Goal: Information Seeking & Learning: Understand process/instructions

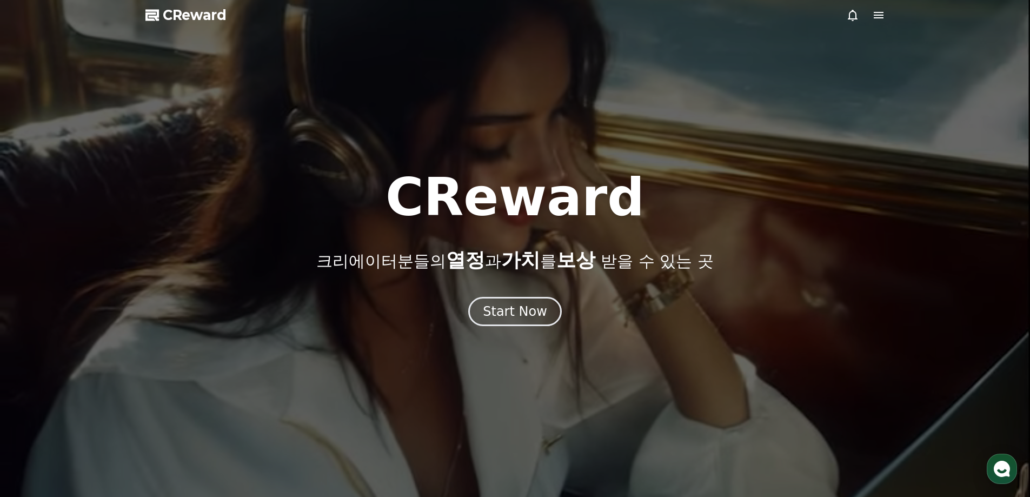
click at [879, 16] on icon at bounding box center [879, 15] width 10 height 6
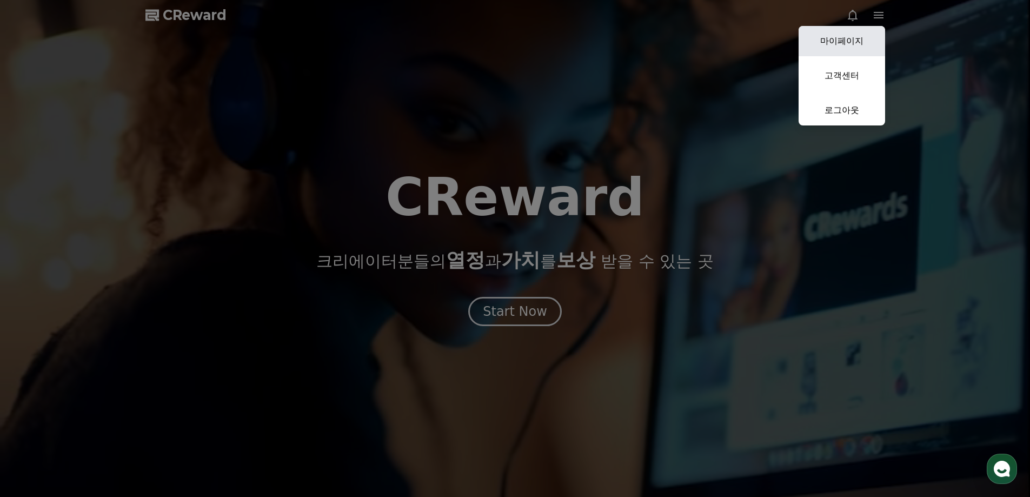
click at [854, 39] on link "마이페이지" at bounding box center [842, 41] width 87 height 30
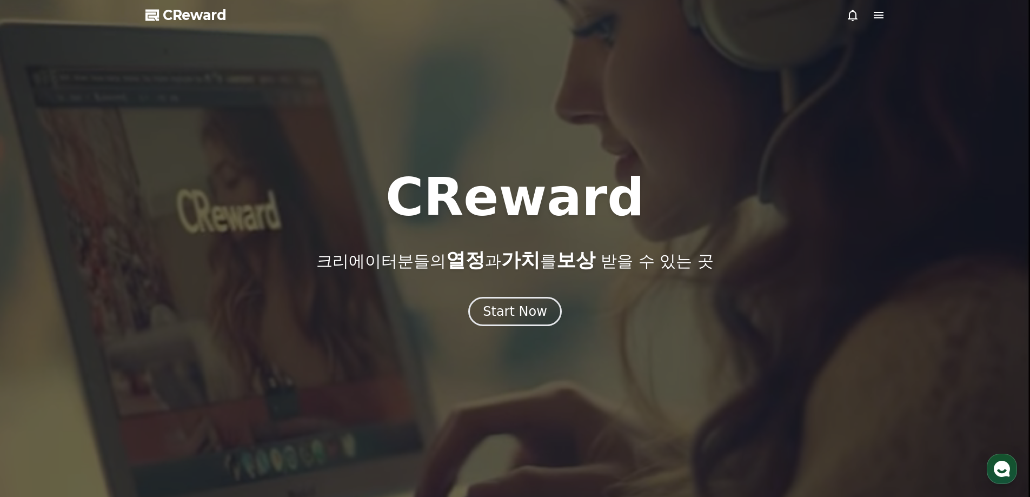
select select "**********"
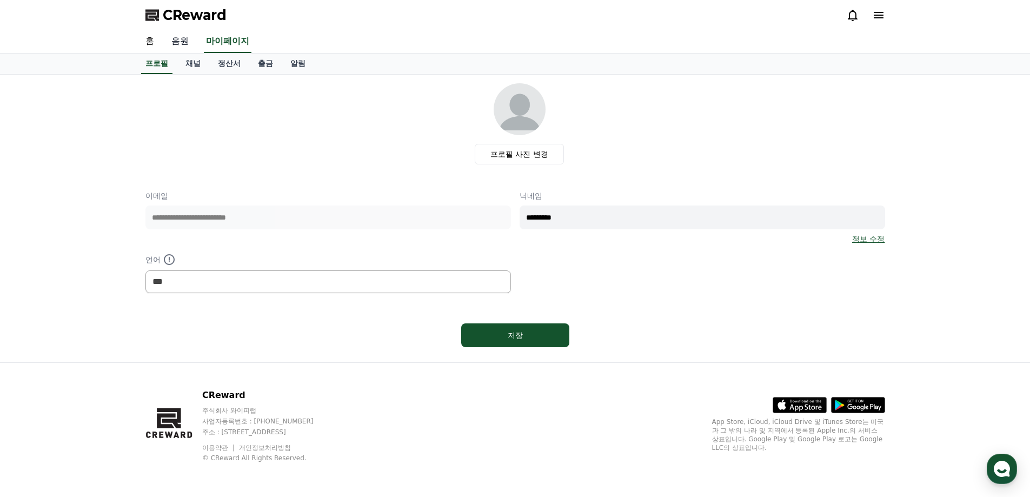
click at [187, 42] on link "음원" at bounding box center [180, 41] width 35 height 23
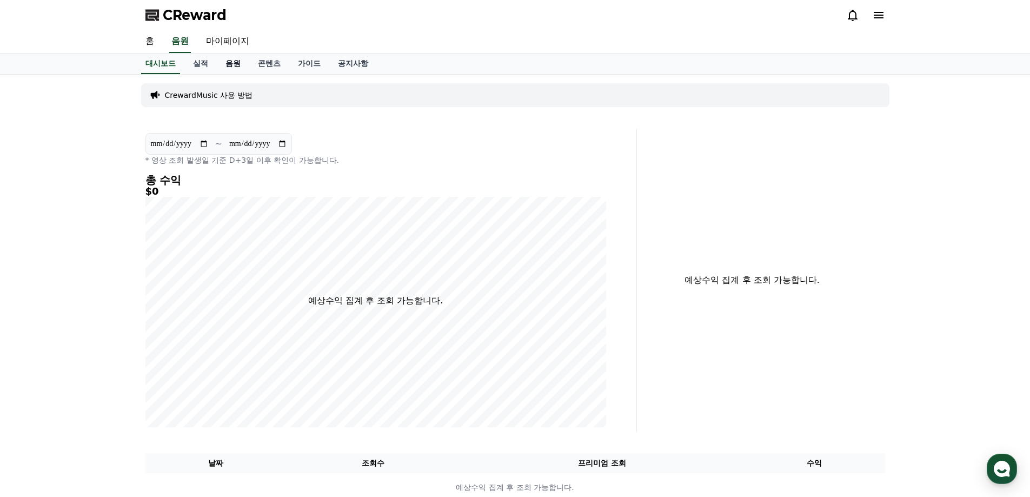
click at [234, 64] on link "음원" at bounding box center [233, 64] width 32 height 21
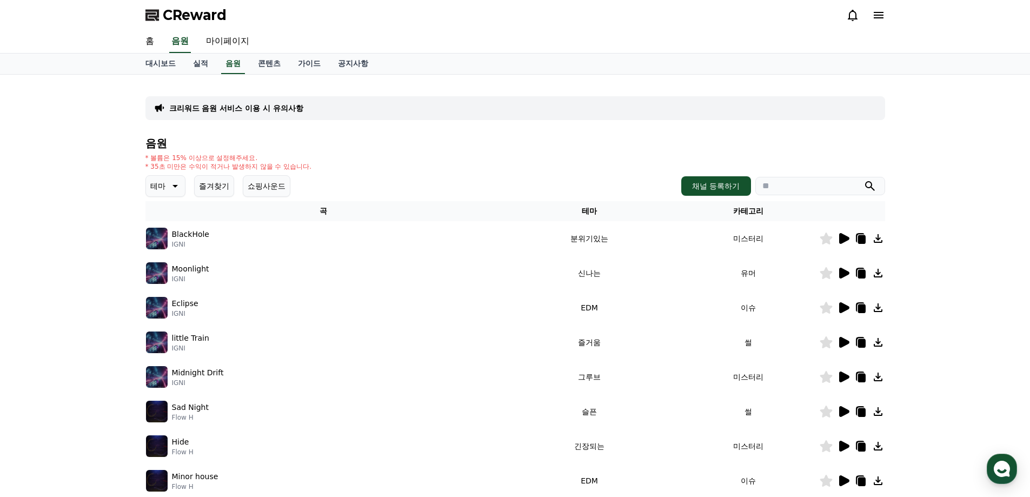
click at [158, 183] on p "테마" at bounding box center [157, 186] width 15 height 15
click at [169, 242] on button "어두운" at bounding box center [162, 241] width 31 height 24
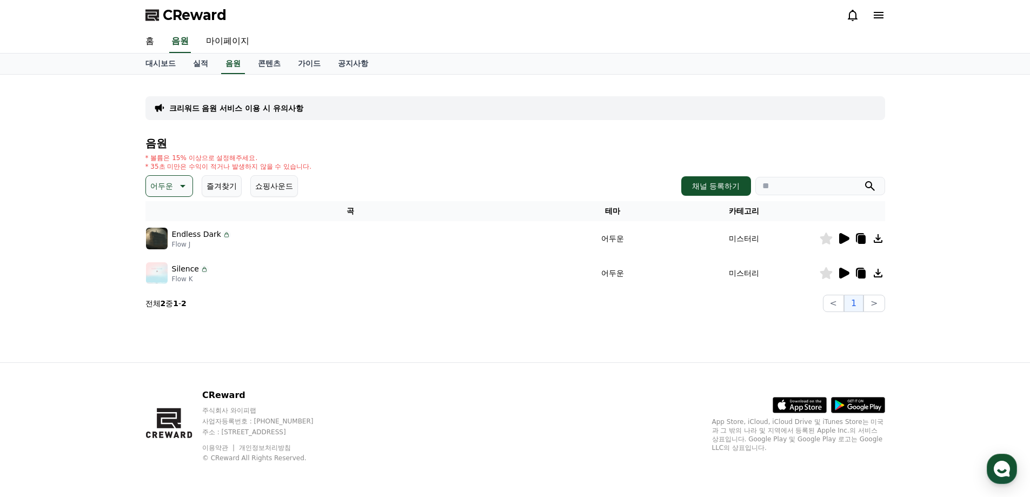
click at [847, 239] on icon at bounding box center [845, 238] width 10 height 11
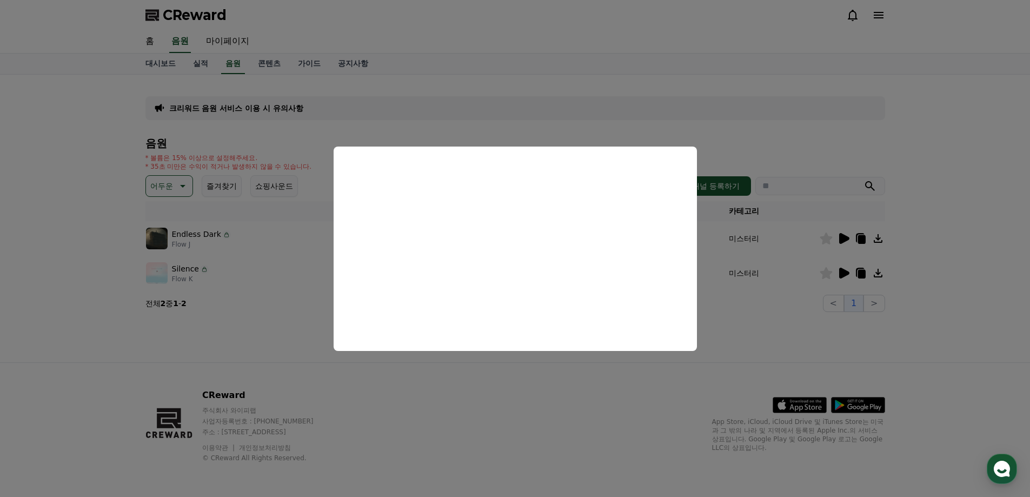
click at [636, 399] on button "close modal" at bounding box center [515, 248] width 1030 height 497
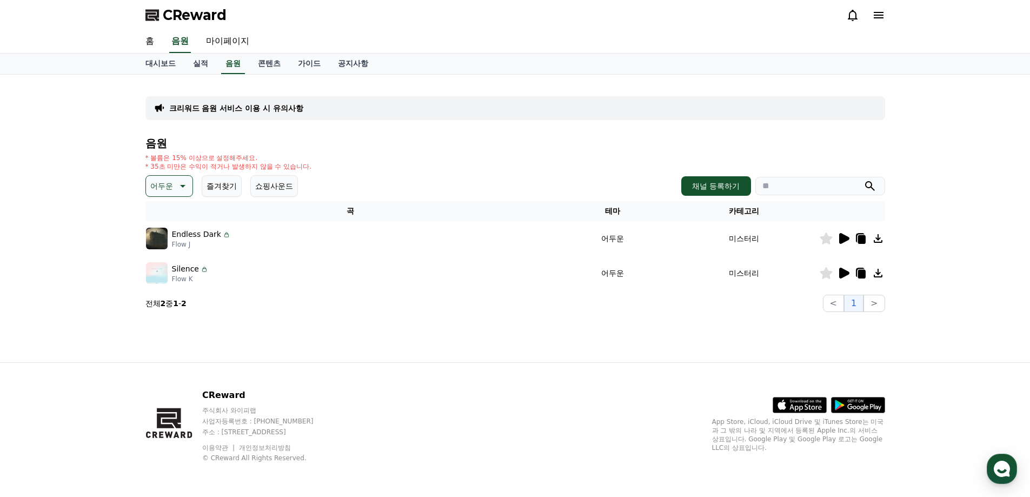
click at [841, 274] on icon at bounding box center [845, 273] width 10 height 11
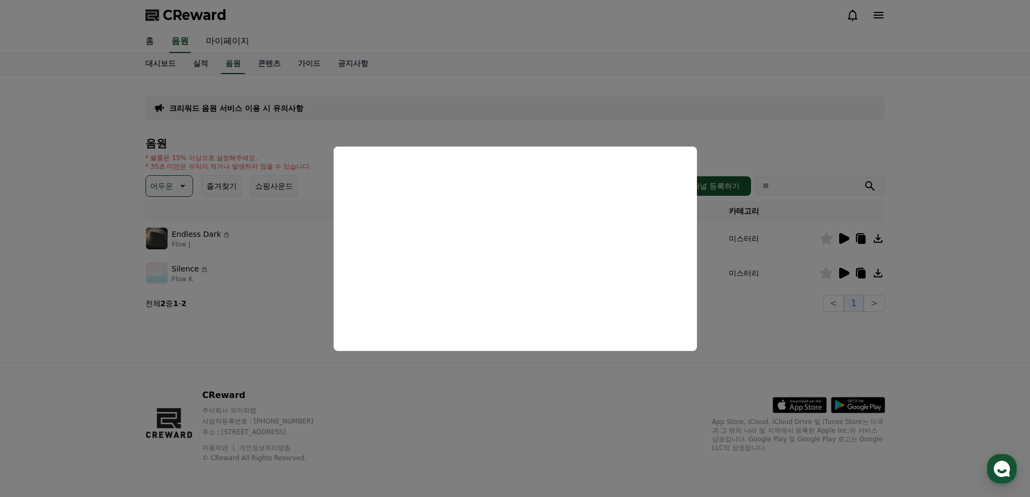
click at [679, 389] on button "close modal" at bounding box center [515, 248] width 1030 height 497
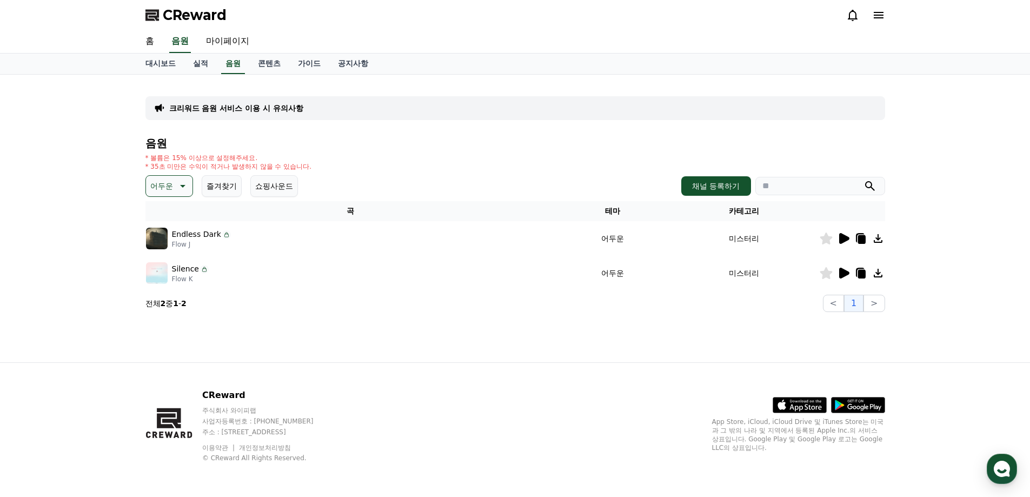
click at [189, 187] on button "어두운" at bounding box center [170, 186] width 48 height 22
click at [177, 307] on button "드라마틱" at bounding box center [166, 306] width 39 height 24
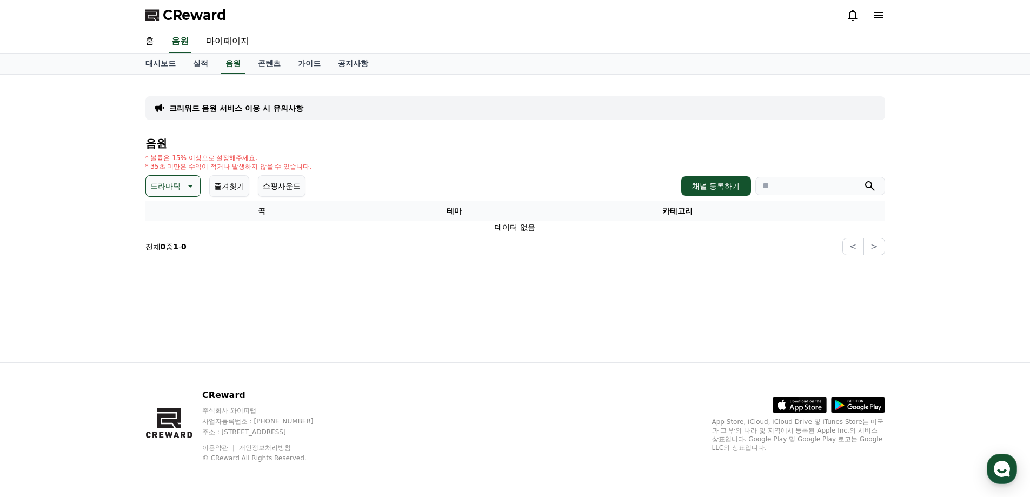
click at [186, 181] on icon at bounding box center [189, 186] width 13 height 13
click at [164, 283] on button "슬픈" at bounding box center [159, 284] width 24 height 24
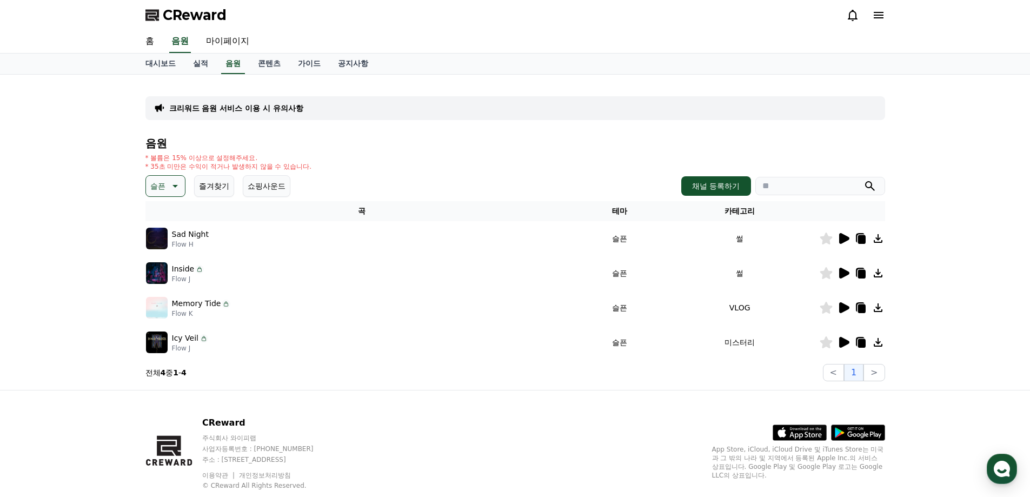
click at [844, 240] on icon at bounding box center [845, 238] width 10 height 11
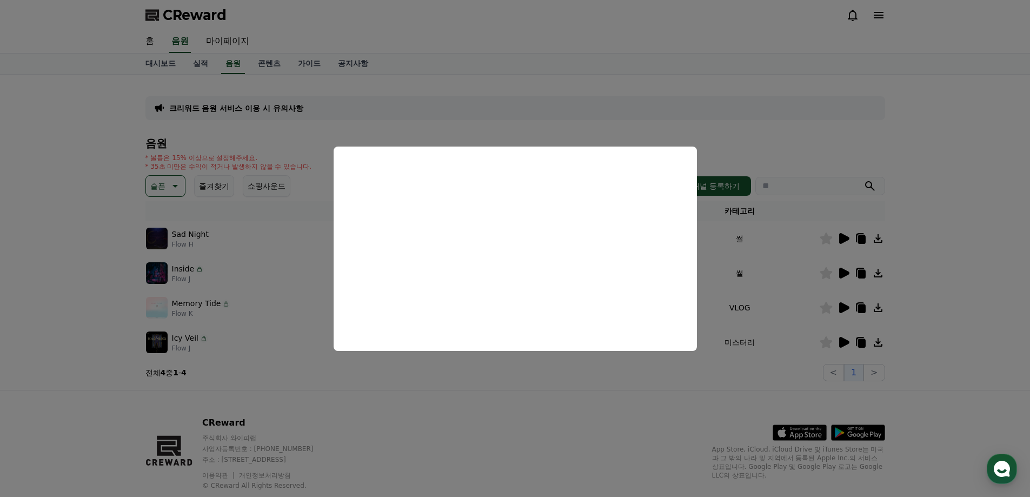
click at [88, 260] on button "close modal" at bounding box center [515, 248] width 1030 height 497
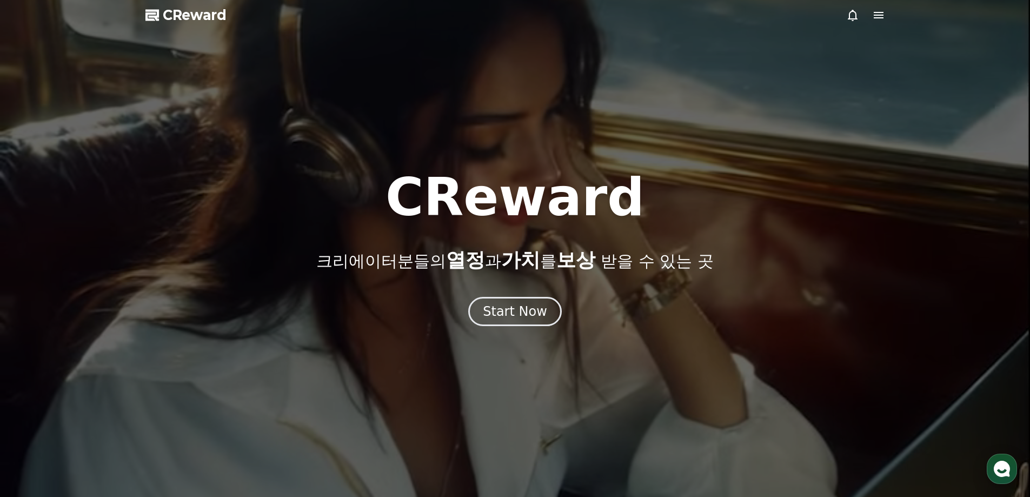
click at [881, 17] on icon at bounding box center [879, 15] width 13 height 13
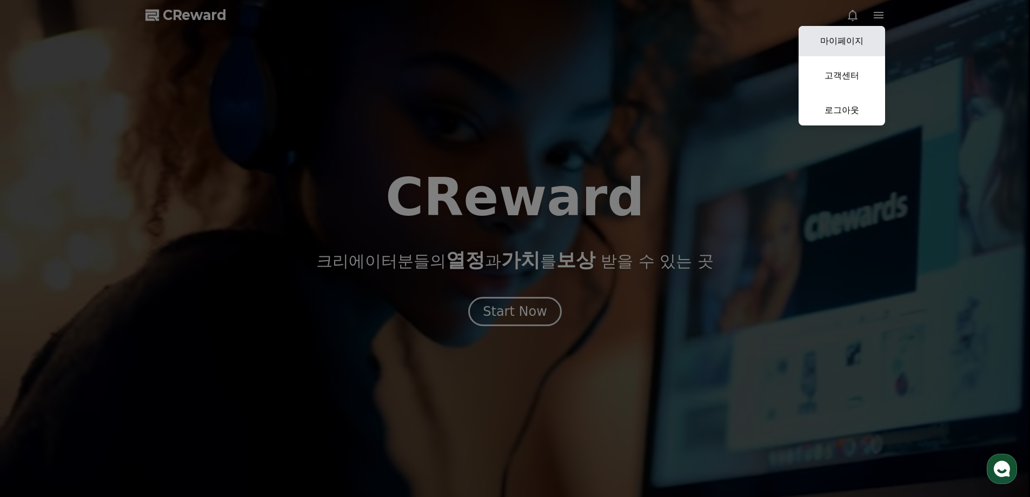
click at [858, 42] on link "마이페이지" at bounding box center [842, 41] width 87 height 30
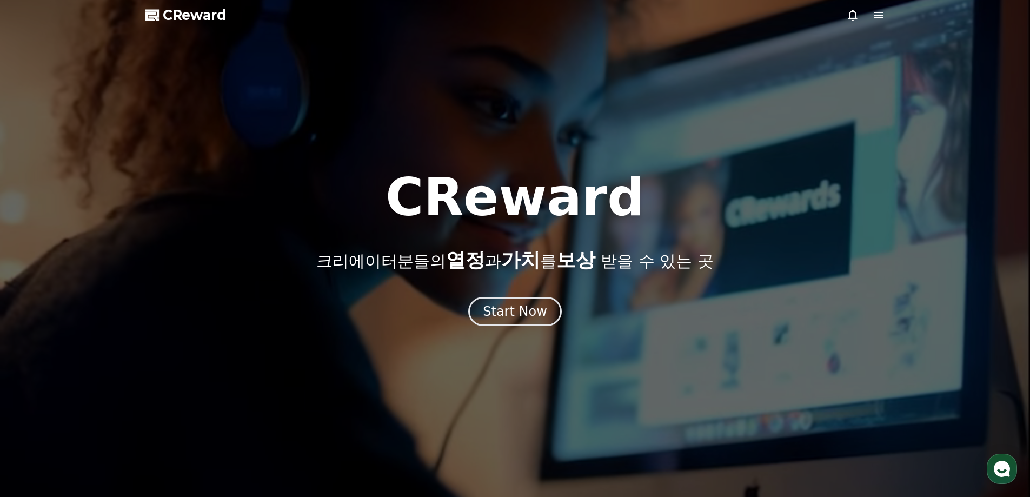
select select "**********"
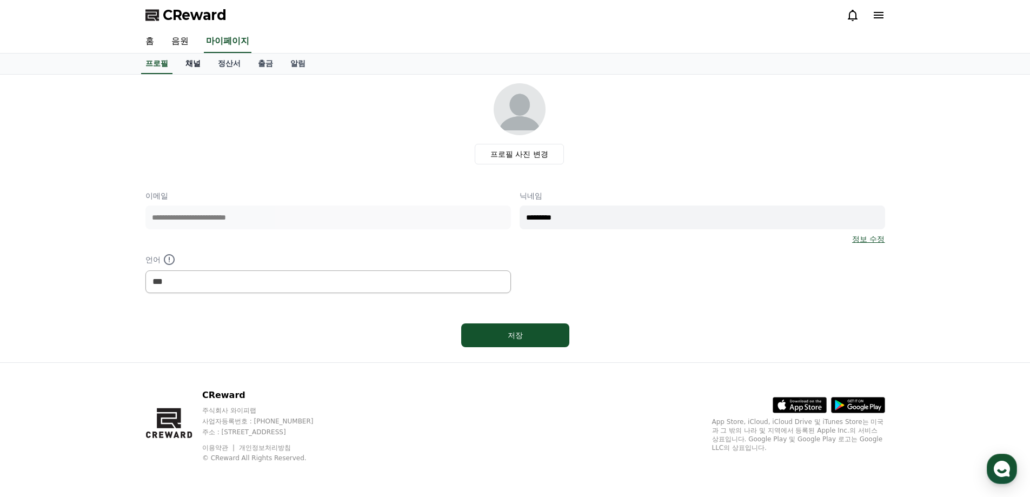
click at [188, 63] on link "채널" at bounding box center [193, 64] width 32 height 21
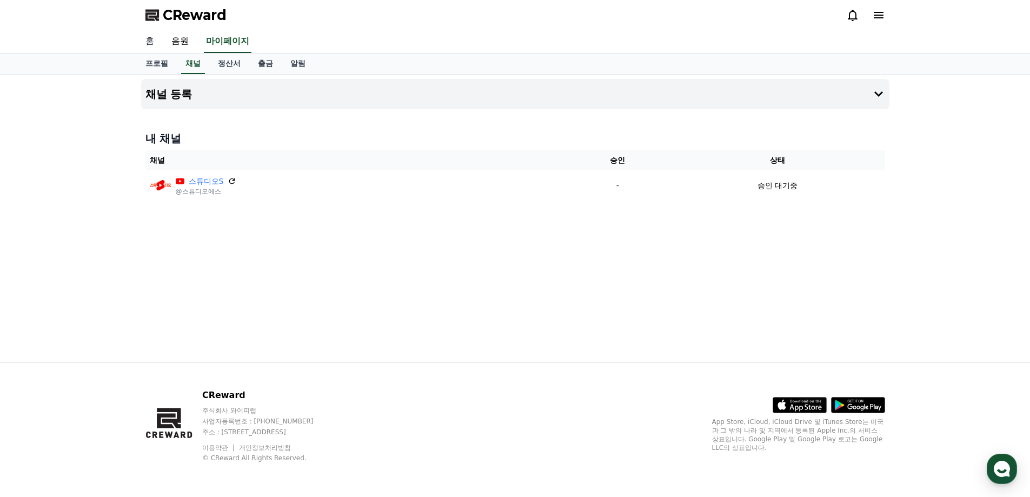
click at [154, 39] on link "홈" at bounding box center [150, 41] width 26 height 23
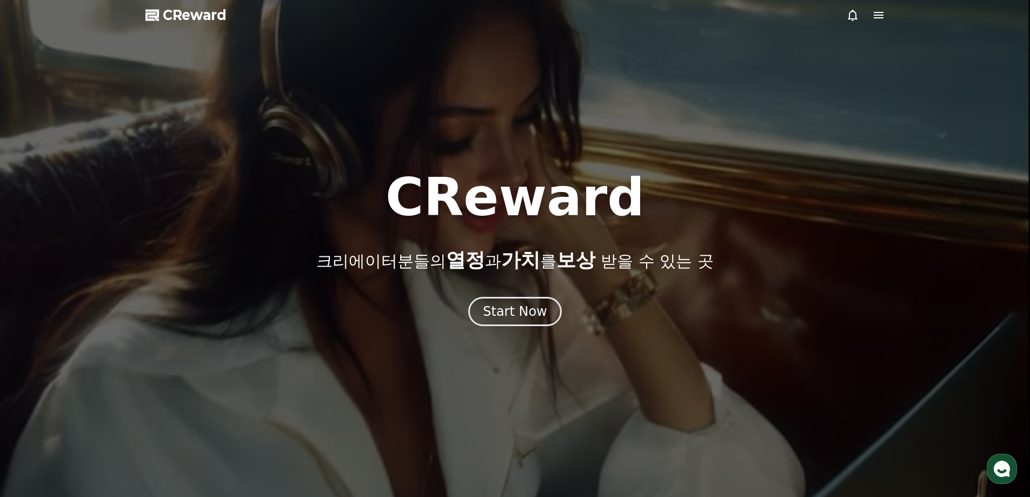
click at [874, 14] on icon at bounding box center [879, 15] width 13 height 13
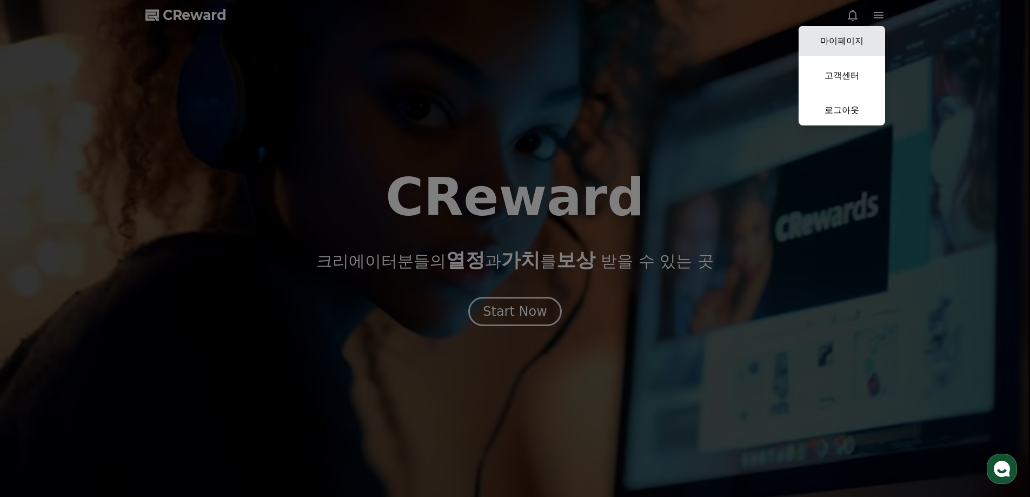
click at [855, 43] on link "마이페이지" at bounding box center [842, 41] width 87 height 30
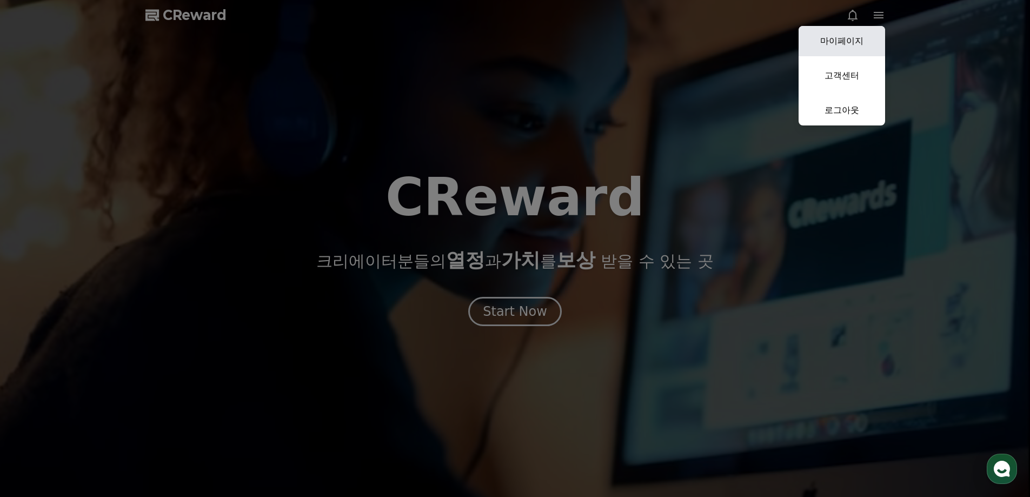
select select "**********"
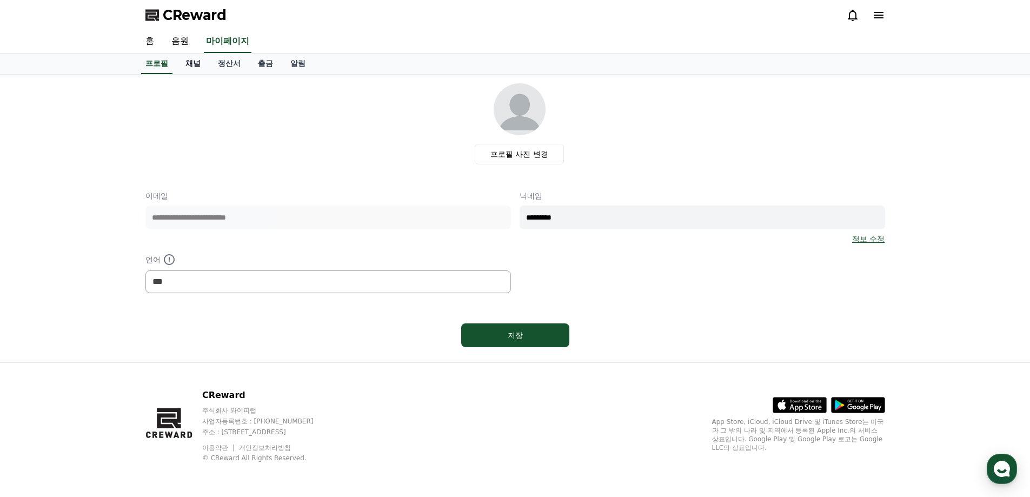
click at [195, 63] on link "채널" at bounding box center [193, 64] width 32 height 21
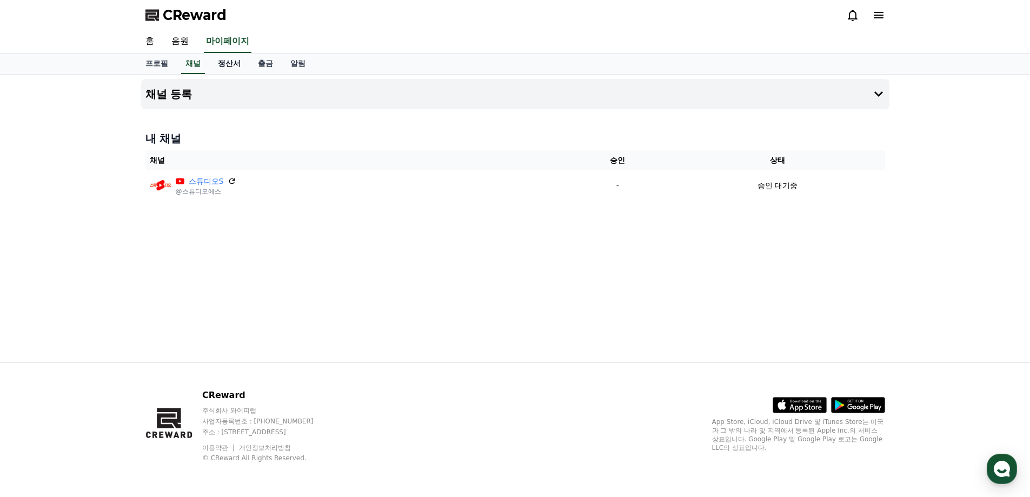
click at [232, 67] on link "정산서" at bounding box center [229, 64] width 40 height 21
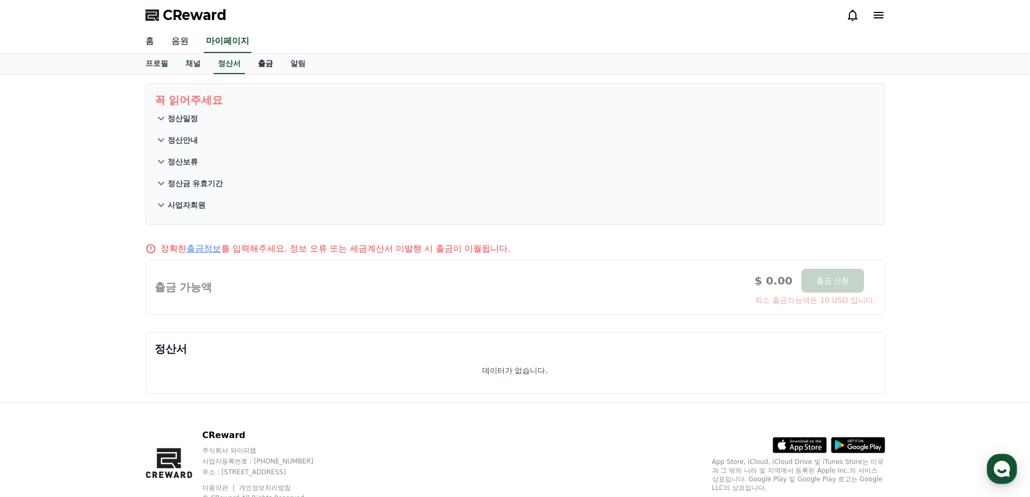
click at [262, 67] on link "출금" at bounding box center [265, 64] width 32 height 21
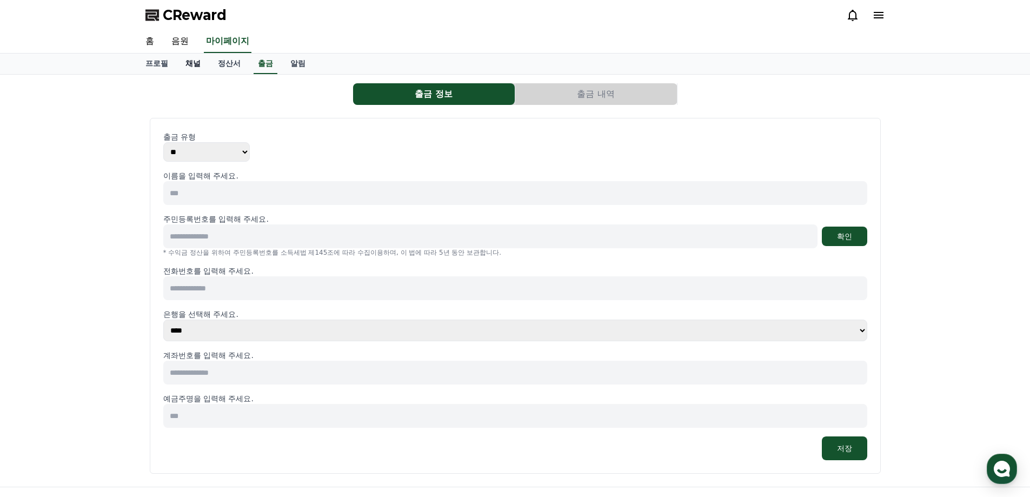
click at [195, 64] on link "채널" at bounding box center [193, 64] width 32 height 21
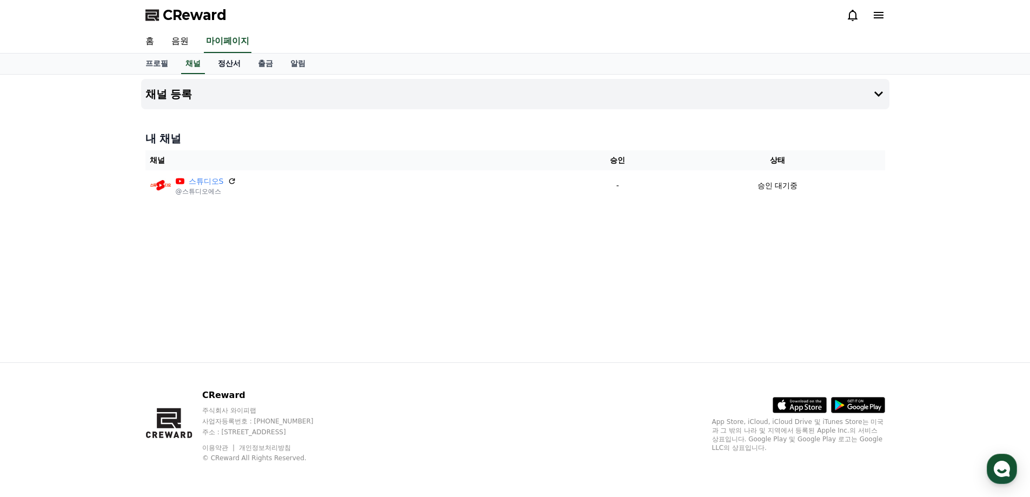
click at [219, 64] on link "정산서" at bounding box center [229, 64] width 40 height 21
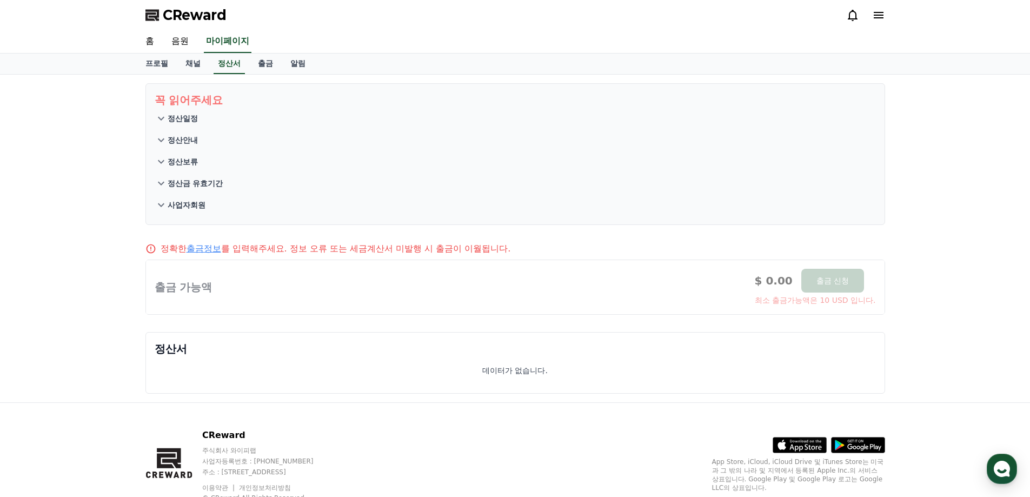
click at [192, 140] on p "정산안내" at bounding box center [183, 140] width 30 height 11
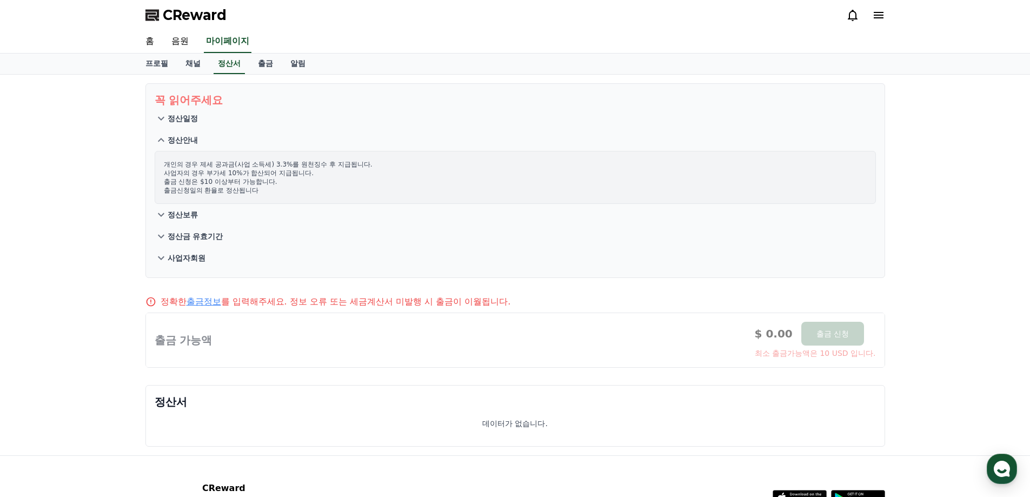
click at [188, 214] on p "정산보류" at bounding box center [183, 214] width 30 height 11
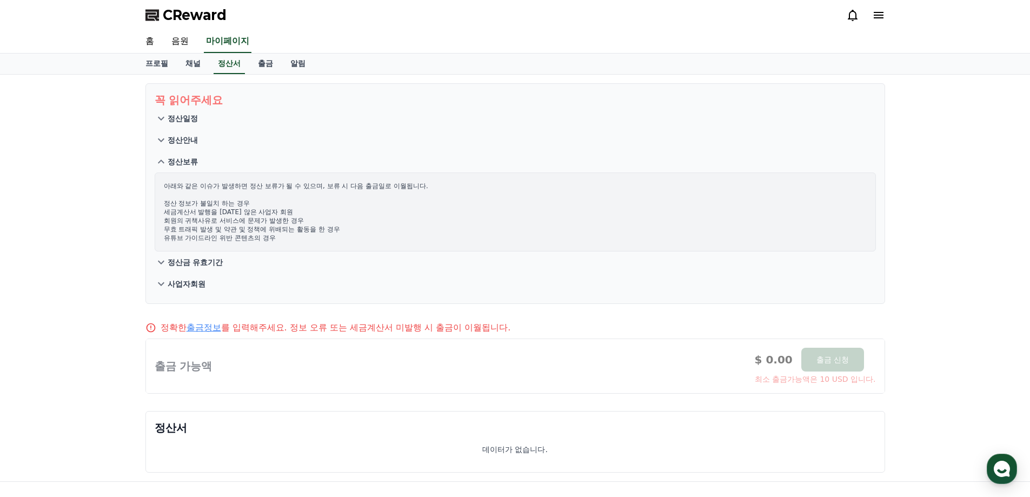
drag, startPoint x: 225, startPoint y: 185, endPoint x: 345, endPoint y: 236, distance: 129.9
click at [345, 236] on p "아래와 같은 이슈가 발생하면 정산 보류가 될 수 있으며, 보류 시 다음 출금일로 이월됩니다. 정산 정보가 불일치 하는 경우 세금계산서 발행을 …" at bounding box center [515, 212] width 703 height 61
drag, startPoint x: 182, startPoint y: 117, endPoint x: 214, endPoint y: 127, distance: 33.5
click at [183, 117] on p "정산일정" at bounding box center [183, 118] width 30 height 11
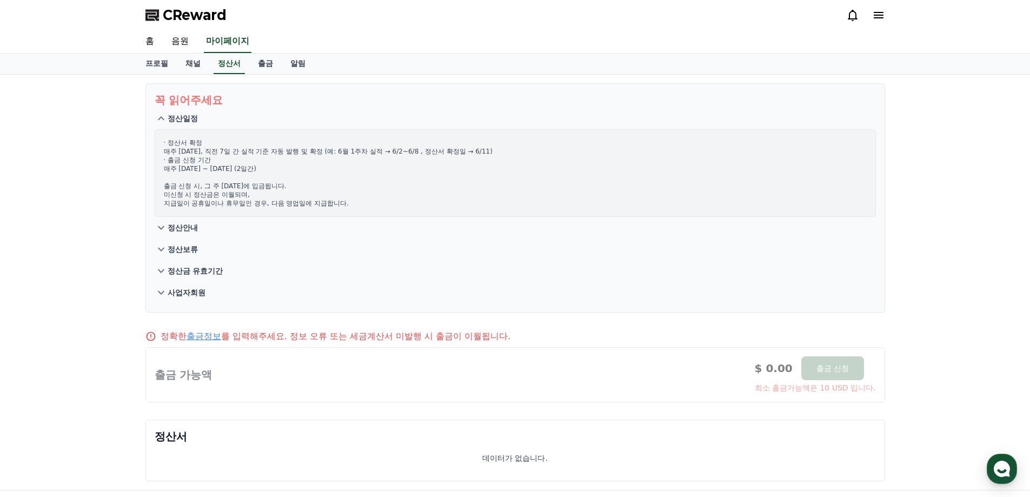
drag, startPoint x: 169, startPoint y: 151, endPoint x: 299, endPoint y: 160, distance: 130.1
click at [299, 160] on p "· 정산서 확정 매주 [DATE], 직전 7일 간 실적 기준 자동 발행 및 확정 (예: 6월 1주차 실적 → 6/2~6/8 , 정산서 확정일 …" at bounding box center [515, 172] width 703 height 69
click at [184, 227] on p "정산안내" at bounding box center [183, 227] width 30 height 11
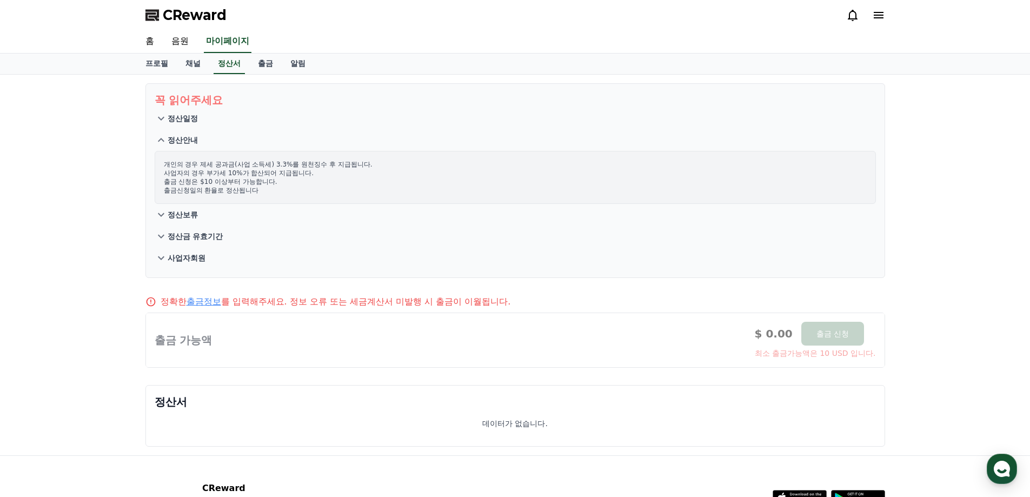
click at [190, 217] on p "정산보류" at bounding box center [183, 214] width 30 height 11
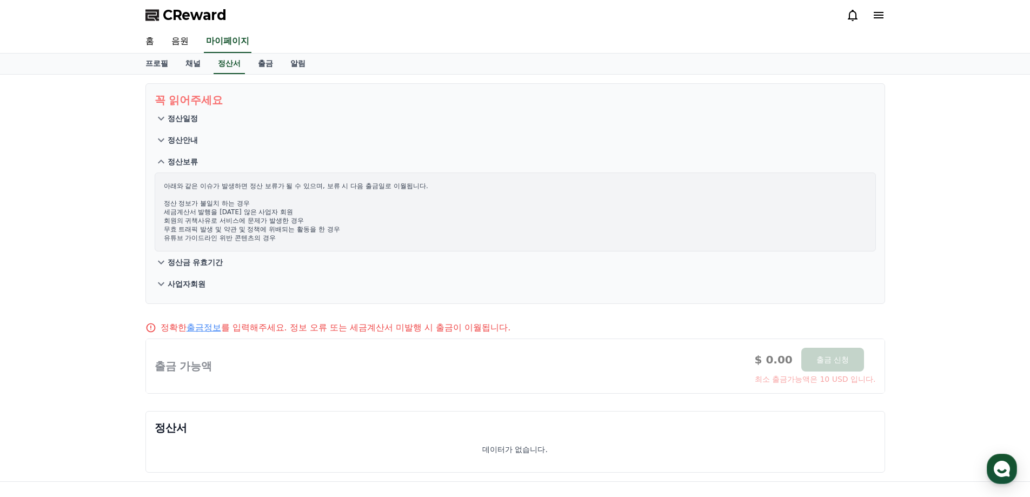
drag, startPoint x: 187, startPoint y: 187, endPoint x: 306, endPoint y: 198, distance: 119.0
click at [307, 198] on p "아래와 같은 이슈가 발생하면 정산 보류가 될 수 있으며, 보류 시 다음 출금일로 이월됩니다. 정산 정보가 불일치 하는 경우 세금계산서 발행을 …" at bounding box center [515, 212] width 703 height 61
click at [222, 208] on p "아래와 같은 이슈가 발생하면 정산 보류가 될 수 있으며, 보류 시 다음 출금일로 이월됩니다. 정산 정보가 불일치 하는 경우 세금계산서 발행을 …" at bounding box center [515, 212] width 703 height 61
drag, startPoint x: 181, startPoint y: 203, endPoint x: 249, endPoint y: 219, distance: 69.9
click at [249, 219] on p "아래와 같은 이슈가 발생하면 정산 보류가 될 수 있으며, 보류 시 다음 출금일로 이월됩니다. 정산 정보가 불일치 하는 경우 세금계산서 발행을 …" at bounding box center [515, 212] width 703 height 61
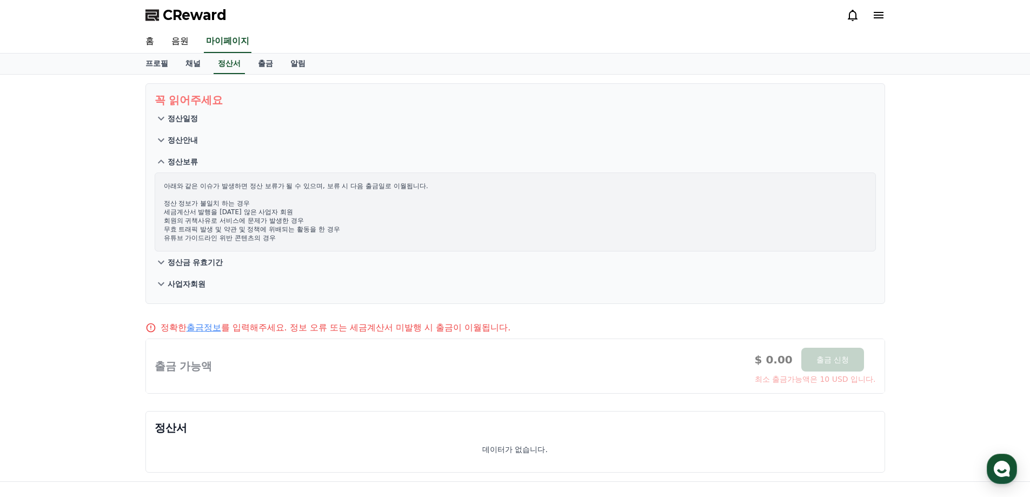
click at [249, 219] on p "아래와 같은 이슈가 발생하면 정산 보류가 될 수 있으며, 보류 시 다음 출금일로 이월됩니다. 정산 정보가 불일치 하는 경우 세금계산서 발행을 …" at bounding box center [515, 212] width 703 height 61
drag, startPoint x: 181, startPoint y: 222, endPoint x: 279, endPoint y: 235, distance: 98.2
click at [279, 235] on p "아래와 같은 이슈가 발생하면 정산 보류가 될 수 있으며, 보류 시 다음 출금일로 이월됩니다. 정산 정보가 불일치 하는 경우 세금계산서 발행을 …" at bounding box center [515, 212] width 703 height 61
click at [279, 239] on p "아래와 같은 이슈가 발생하면 정산 보류가 될 수 있으며, 보류 시 다음 출금일로 이월됩니다. 정산 정보가 불일치 하는 경우 세금계산서 발행을 …" at bounding box center [515, 212] width 703 height 61
drag, startPoint x: 168, startPoint y: 234, endPoint x: 270, endPoint y: 241, distance: 103.1
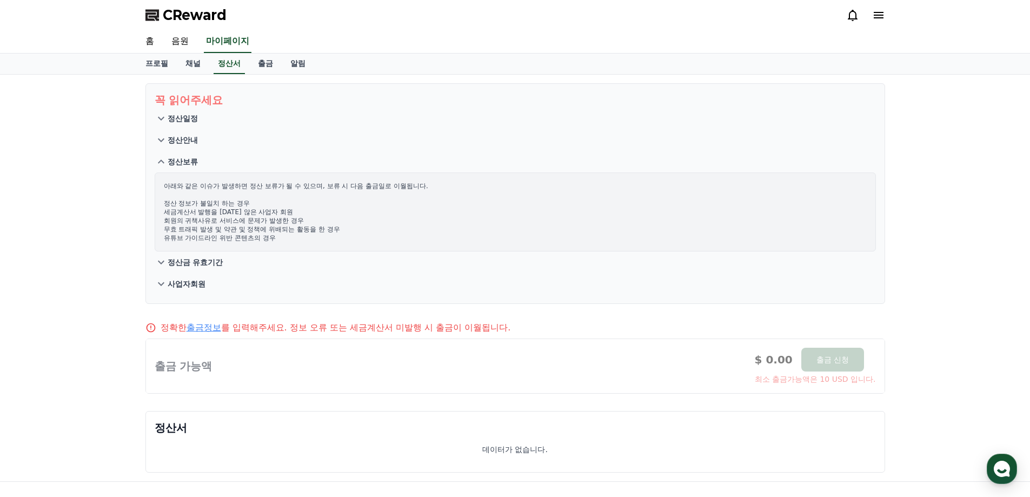
click at [270, 241] on p "아래와 같은 이슈가 발생하면 정산 보류가 될 수 있으며, 보류 시 다음 출금일로 이월됩니다. 정산 정보가 불일치 하는 경우 세금계산서 발행을 …" at bounding box center [515, 212] width 703 height 61
click at [191, 262] on p "정산금 유효기간" at bounding box center [196, 262] width 56 height 11
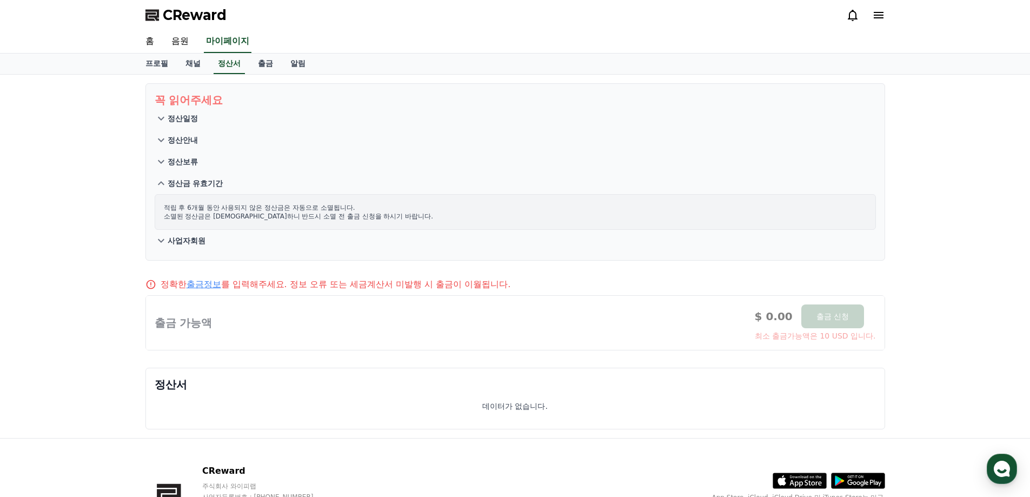
click at [189, 240] on p "사업자회원" at bounding box center [187, 240] width 38 height 11
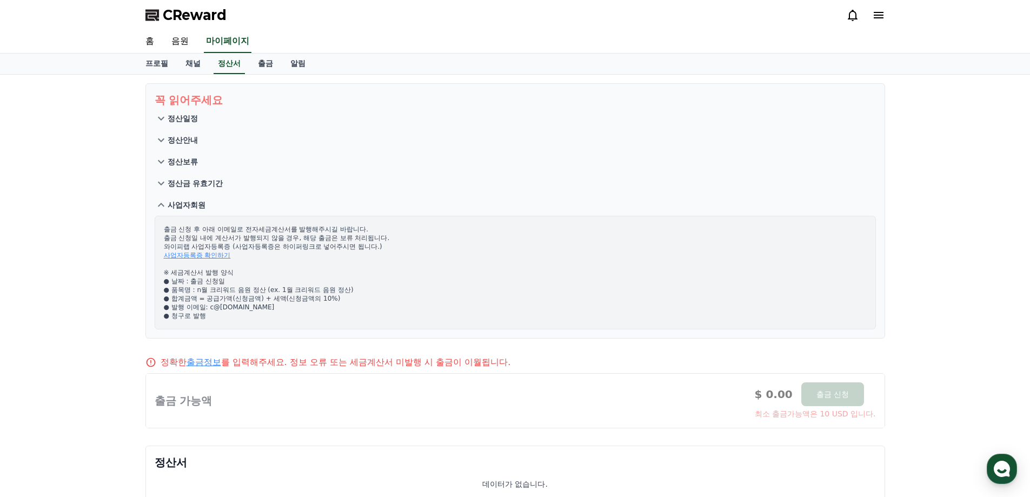
click at [461, 359] on p "정확한 출금정보 를 입력해주세요. 정보 오류 또는 세금계산서 미발행 시 출금이 이월됩니다." at bounding box center [336, 362] width 351 height 13
click at [196, 62] on link "채널" at bounding box center [193, 64] width 32 height 21
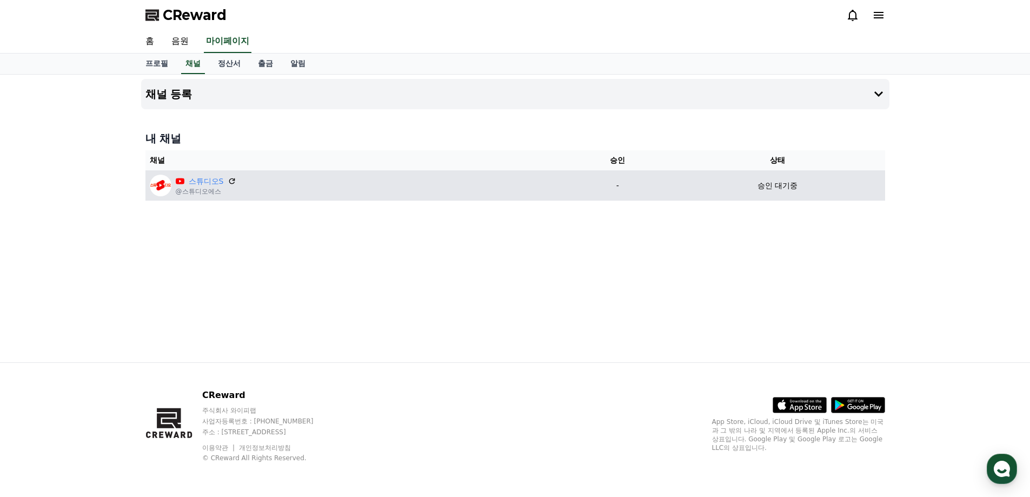
drag, startPoint x: 799, startPoint y: 187, endPoint x: 603, endPoint y: 187, distance: 196.4
click at [603, 187] on tr "스튜디오S @스튜디오에스 - 승인 대기중" at bounding box center [516, 185] width 740 height 30
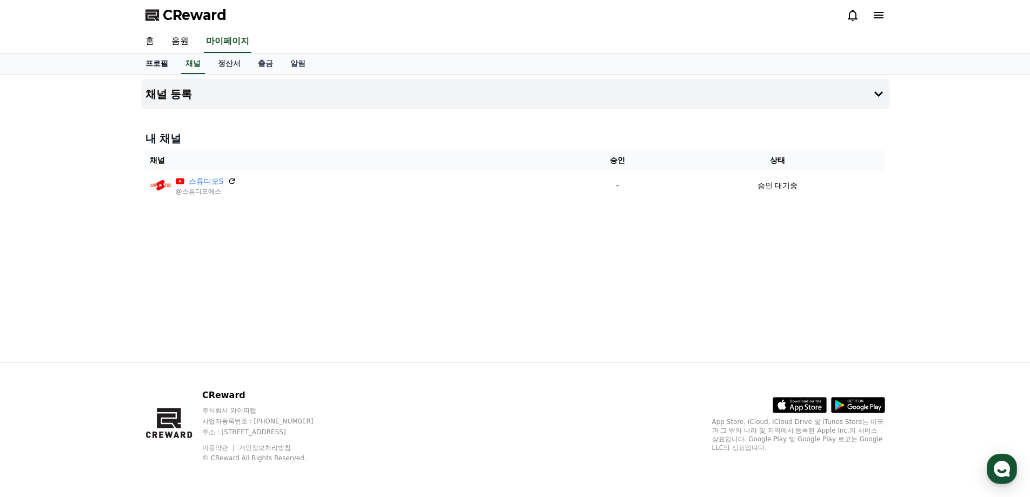
click at [161, 62] on link "프로필" at bounding box center [157, 64] width 40 height 21
select select "**********"
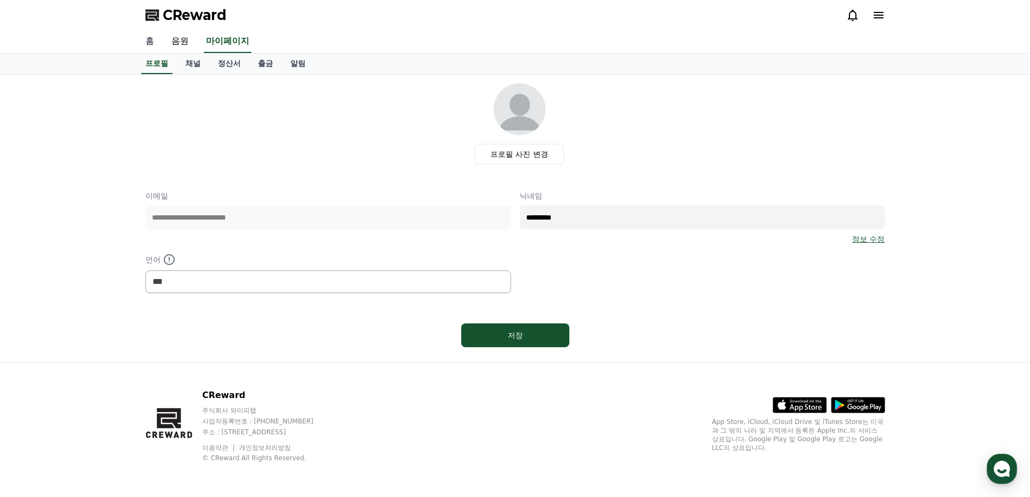
click at [148, 42] on link "홈" at bounding box center [150, 41] width 26 height 23
